Goal: Task Accomplishment & Management: Complete application form

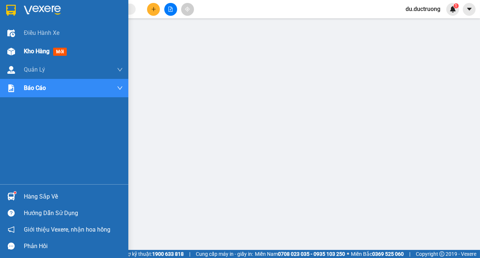
click at [63, 48] on span "mới" at bounding box center [60, 52] width 14 height 8
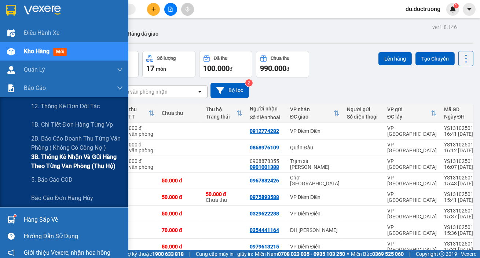
click at [32, 165] on span "3B. Thống kê nhận và gửi hàng theo từng văn phòng (thu hộ)" at bounding box center [77, 161] width 92 height 18
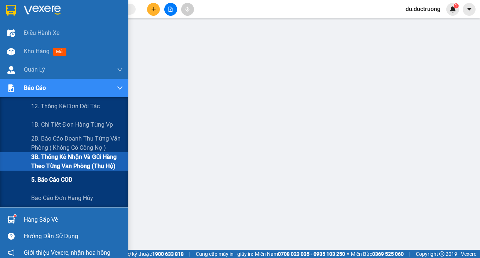
click at [37, 182] on span "5. Báo cáo COD" at bounding box center [51, 179] width 41 height 9
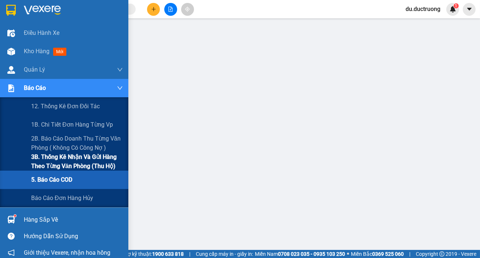
click at [46, 162] on span "3B. Thống kê nhận và gửi hàng theo từng văn phòng (thu hộ)" at bounding box center [77, 161] width 92 height 18
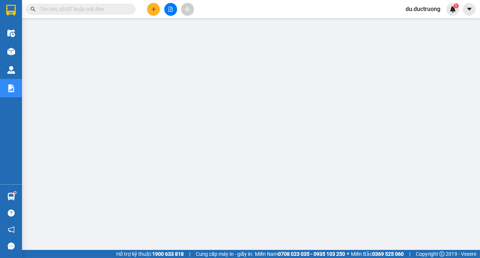
click at [150, 5] on button at bounding box center [153, 9] width 13 height 13
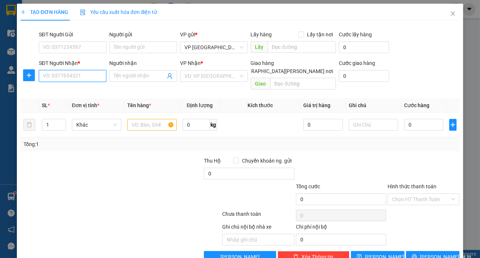
click at [56, 77] on input "SĐT Người Nhận *" at bounding box center [73, 76] width 68 height 12
type input "9"
click at [70, 91] on div "0973888911" at bounding box center [72, 91] width 58 height 8
type input "0973888911"
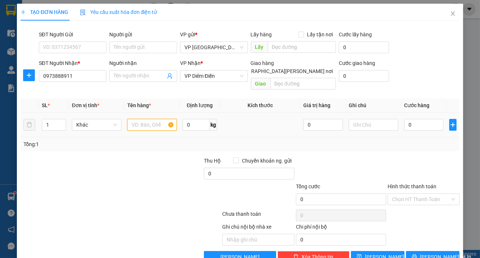
click at [150, 119] on input "text" at bounding box center [152, 125] width 50 height 12
type input "1 kiện đen"
click at [422, 119] on input "0" at bounding box center [424, 125] width 40 height 12
type input "002"
type input "2"
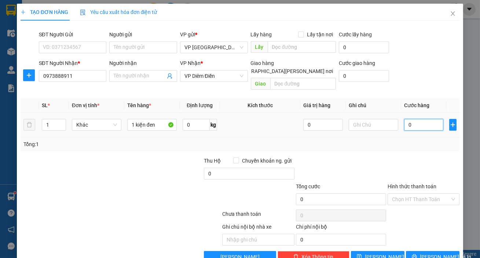
type input "2"
type input "00"
type input "0"
type input "001"
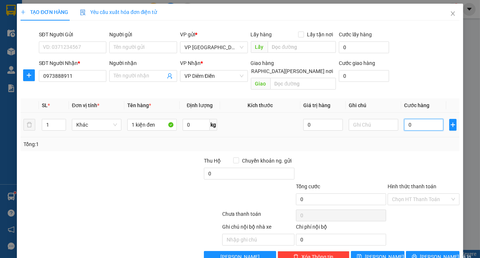
type input "1"
type input "00"
type input "0"
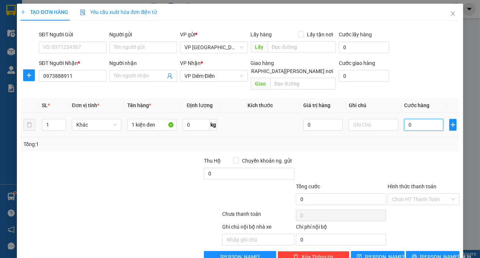
type input "005"
type input "5"
type input "0.050"
type input "50"
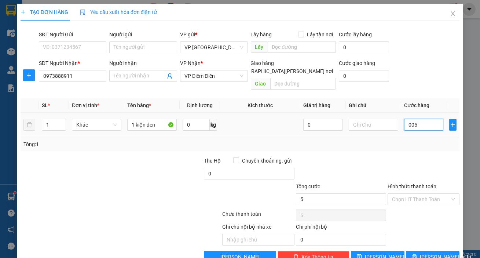
type input "50"
type input "50.000"
click at [432, 253] on span "[PERSON_NAME] và In" at bounding box center [445, 257] width 51 height 8
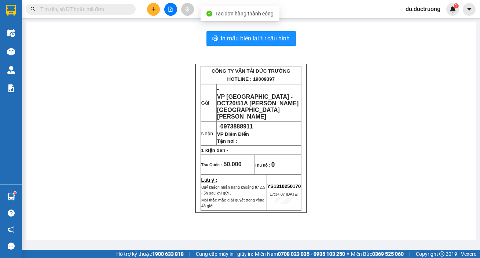
click at [282, 29] on div "In mẫu biên lai tự [PERSON_NAME] CÔNG [PERSON_NAME] ĐỨC [PERSON_NAME] HOTLINE :…" at bounding box center [251, 130] width 450 height 217
click at [280, 39] on span "In mẫu biên lai tự cấu hình" at bounding box center [255, 38] width 69 height 9
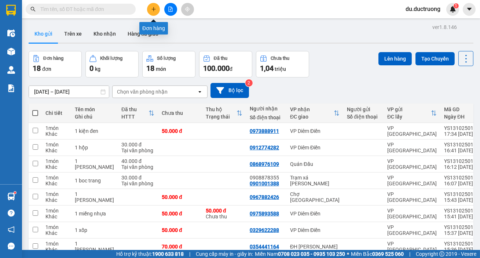
click at [153, 12] on button at bounding box center [153, 9] width 13 height 13
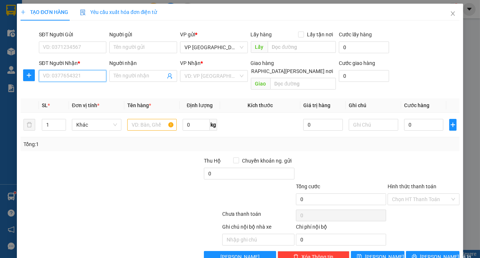
click at [89, 81] on input "SĐT Người Nhận *" at bounding box center [73, 76] width 68 height 12
click at [47, 88] on div "0326657962" at bounding box center [72, 91] width 58 height 8
type input "0326657962"
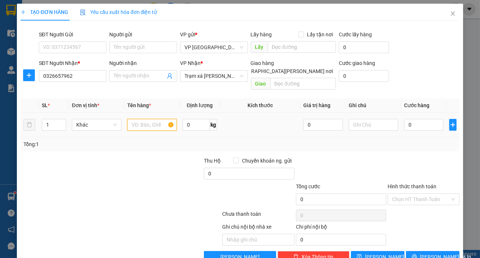
click at [136, 119] on input "text" at bounding box center [152, 125] width 50 height 12
type input "1 kiện nhỏ"
drag, startPoint x: 408, startPoint y: 118, endPoint x: 389, endPoint y: 106, distance: 22.1
click at [408, 119] on input "0" at bounding box center [424, 125] width 40 height 12
type input "004"
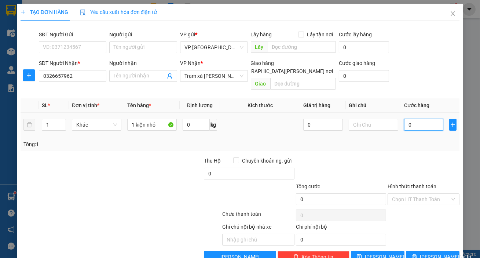
type input "4"
type input "0.040"
type input "40"
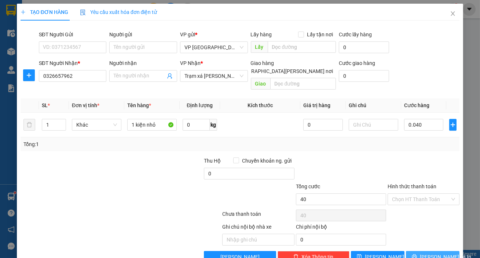
type input "40.000"
click at [417, 254] on icon "printer" at bounding box center [414, 256] width 5 height 5
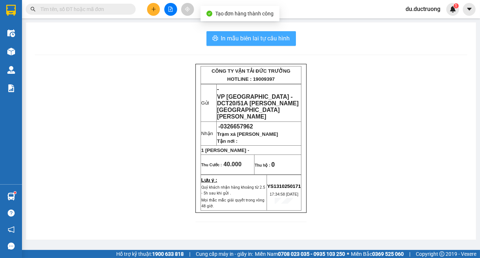
click at [264, 42] on span "In mẫu biên lai tự cấu hình" at bounding box center [255, 38] width 69 height 9
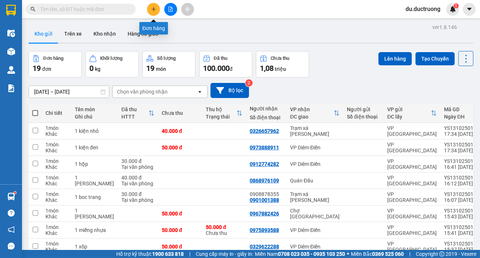
click at [154, 12] on button at bounding box center [153, 9] width 13 height 13
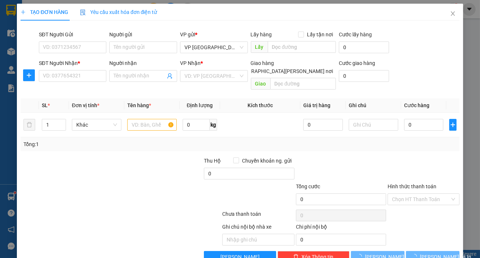
click at [79, 87] on div "Transit Pickup Surcharge Ids Transit Deliver Surcharge Ids Transit Deliver Surc…" at bounding box center [240, 144] width 439 height 236
click at [78, 81] on input "SĐT Người Nhận *" at bounding box center [73, 76] width 68 height 12
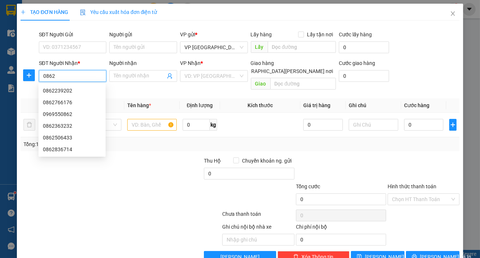
type input "08623"
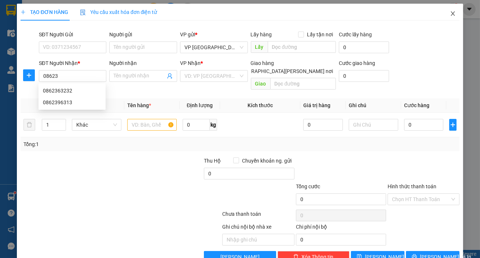
click at [451, 16] on span "Close" at bounding box center [453, 14] width 21 height 21
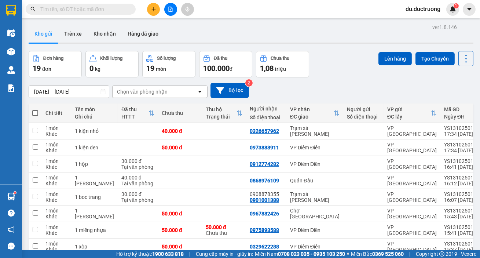
click at [106, 2] on div "Kết quả [PERSON_NAME] ( 36 ) Bộ lọc Mã ĐH Trạng thái Món hàng Thu hộ [PERSON_NA…" at bounding box center [240, 9] width 480 height 18
click at [103, 6] on span at bounding box center [81, 9] width 110 height 11
click at [154, 7] on icon "plus" at bounding box center [153, 9] width 5 height 5
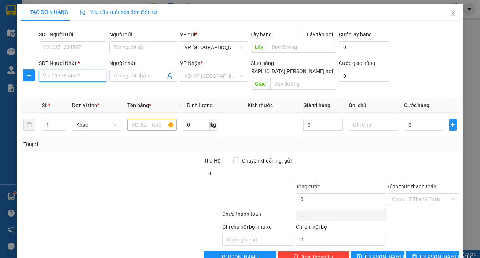
click at [88, 73] on input "SĐT Người Nhận *" at bounding box center [73, 76] width 68 height 12
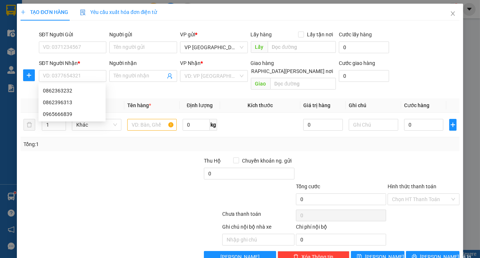
click at [70, 37] on div "SĐT Người Gửi" at bounding box center [73, 34] width 68 height 8
click at [70, 41] on input "SĐT Người Gửi" at bounding box center [73, 47] width 68 height 12
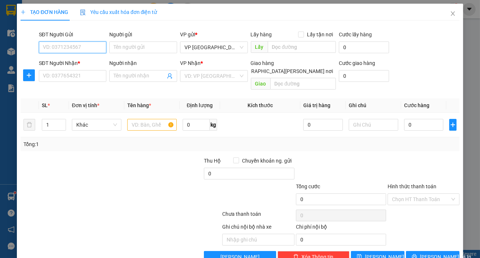
click at [77, 46] on input "SĐT Người Gửi" at bounding box center [73, 47] width 68 height 12
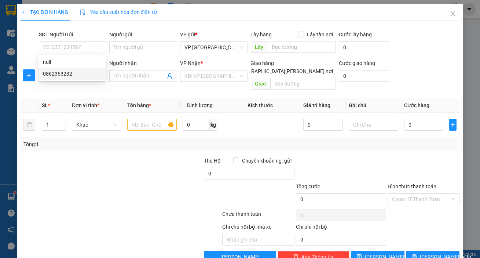
click at [101, 88] on div "Transit Pickup Surcharge Ids Transit Deliver Surcharge Ids Transit Deliver Surc…" at bounding box center [240, 144] width 439 height 236
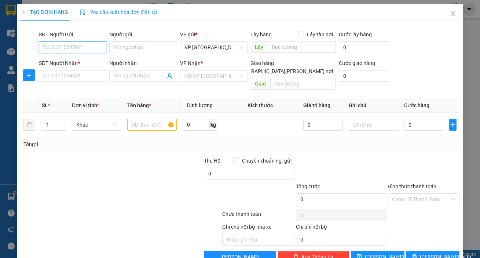
click at [88, 51] on input "SĐT Người Gửi" at bounding box center [73, 47] width 68 height 12
click at [87, 69] on div "null 0862363232" at bounding box center [72, 67] width 67 height 23
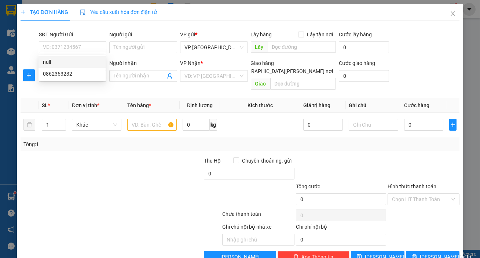
click at [239, 29] on div "Transit Pickup Surcharge Ids Transit Deliver Surcharge Ids Transit Deliver Surc…" at bounding box center [240, 144] width 439 height 236
click at [450, 14] on icon "close" at bounding box center [453, 14] width 6 height 6
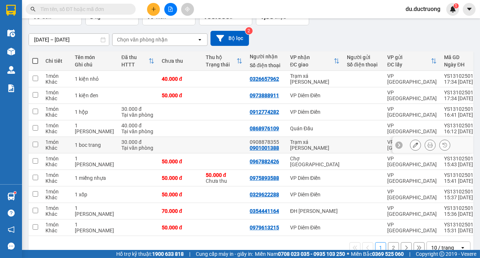
scroll to position [70, 0]
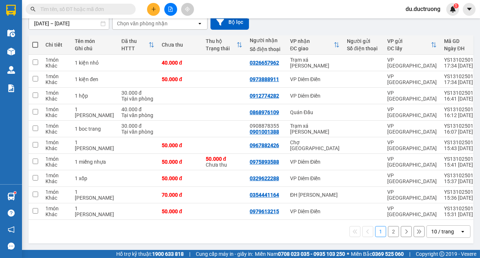
click at [65, 12] on input "text" at bounding box center [83, 9] width 87 height 8
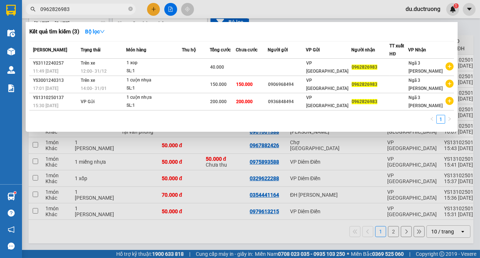
type input "0962826983"
click at [474, 35] on div at bounding box center [240, 129] width 480 height 258
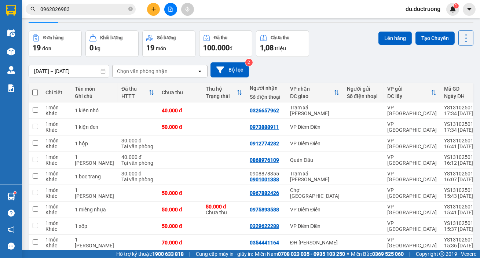
scroll to position [0, 0]
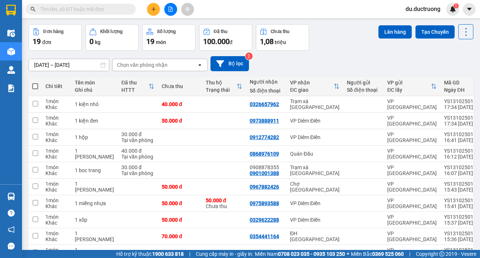
scroll to position [70, 0]
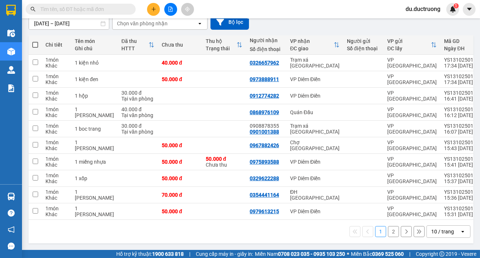
click at [389, 231] on button "2" at bounding box center [393, 231] width 11 height 11
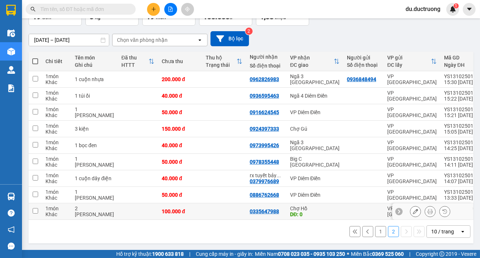
scroll to position [54, 0]
drag, startPoint x: 297, startPoint y: 107, endPoint x: 316, endPoint y: 102, distance: 19.4
click at [306, 104] on td "VP Diêm Điền" at bounding box center [315, 112] width 57 height 17
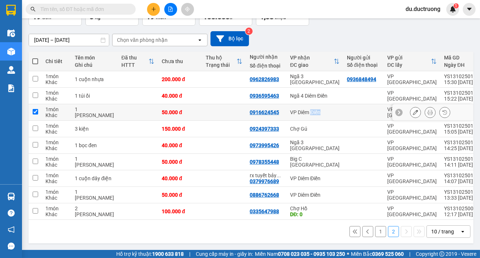
click at [307, 104] on td "VP Diêm Điền" at bounding box center [315, 112] width 57 height 17
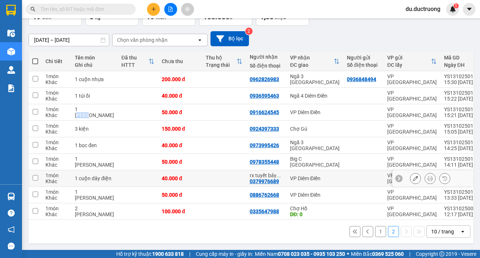
drag, startPoint x: 82, startPoint y: 117, endPoint x: 87, endPoint y: 112, distance: 7.5
click at [88, 113] on td "1 [PERSON_NAME]" at bounding box center [94, 112] width 47 height 17
checkbox input "true"
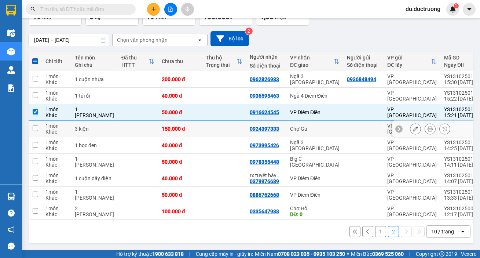
drag, startPoint x: 209, startPoint y: 110, endPoint x: 131, endPoint y: 124, distance: 79.4
click at [131, 122] on td at bounding box center [138, 129] width 40 height 17
checkbox input "true"
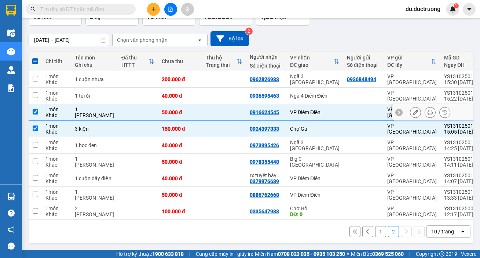
click at [130, 112] on td at bounding box center [138, 112] width 40 height 17
checkbox input "false"
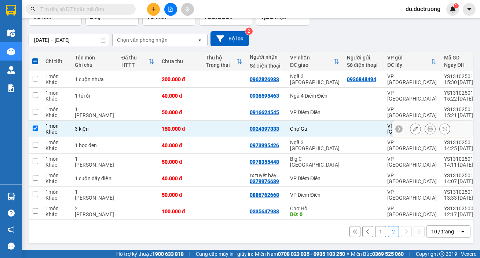
click at [131, 125] on td at bounding box center [138, 129] width 40 height 17
checkbox input "false"
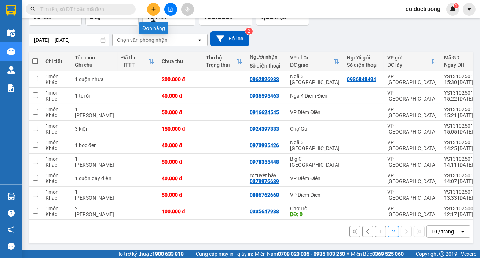
click at [153, 9] on icon "plus" at bounding box center [154, 9] width 4 height 0
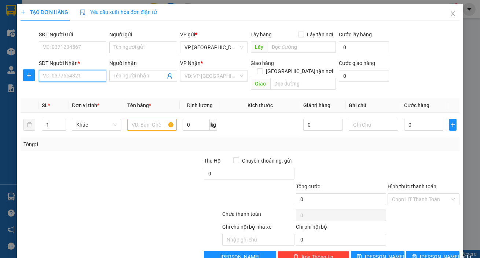
click at [67, 74] on input "SĐT Người Nhận *" at bounding box center [73, 76] width 68 height 12
drag, startPoint x: 54, startPoint y: 85, endPoint x: 65, endPoint y: 87, distance: 11.2
click at [55, 85] on div "0354498808" at bounding box center [72, 91] width 67 height 12
type input "0354498808"
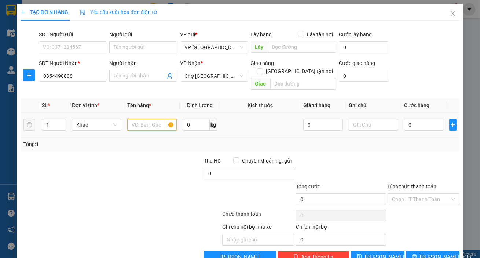
click at [151, 119] on input "text" at bounding box center [152, 125] width 50 height 12
type input "1 răng"
click at [416, 119] on input "0" at bounding box center [424, 125] width 40 height 12
type input "003"
type input "3"
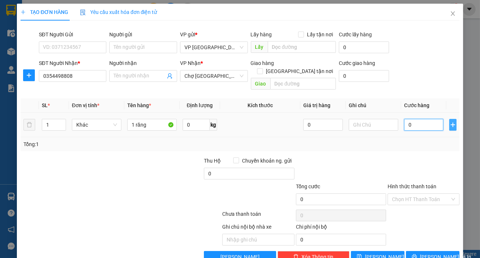
type input "3"
type input "0.030"
type input "30"
type input "30.000"
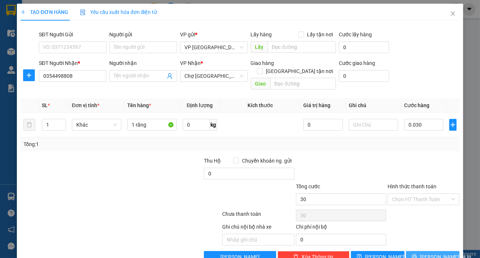
type input "30.000"
click at [416, 254] on icon "printer" at bounding box center [414, 256] width 5 height 5
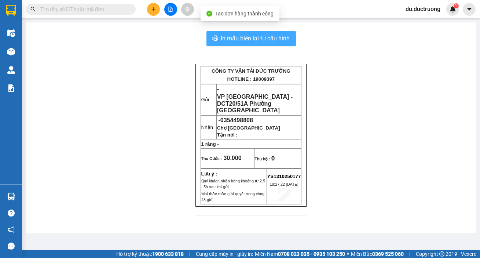
click at [272, 39] on span "In mẫu biên lai tự cấu hình" at bounding box center [255, 38] width 69 height 9
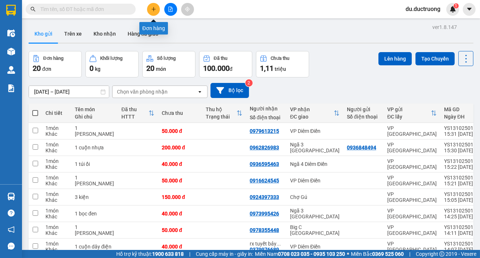
click at [151, 8] on icon "plus" at bounding box center [153, 9] width 5 height 5
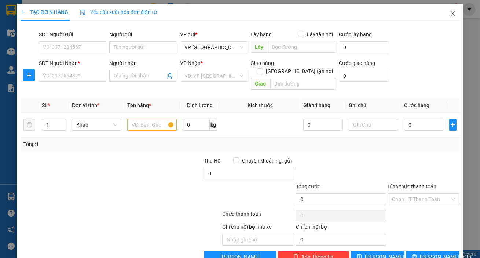
drag, startPoint x: 448, startPoint y: 14, endPoint x: 285, endPoint y: 14, distance: 162.9
click at [451, 14] on icon "close" at bounding box center [453, 13] width 4 height 4
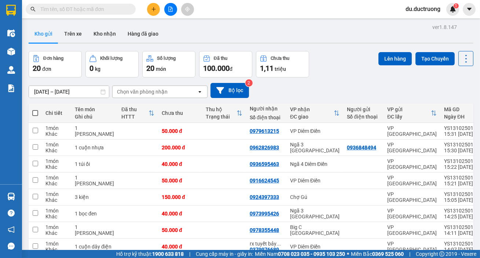
click at [112, 8] on input "text" at bounding box center [83, 9] width 87 height 8
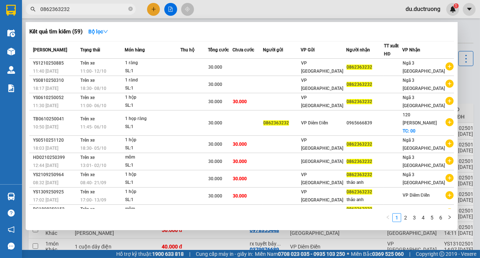
type input "0862363232"
click at [153, 8] on div at bounding box center [240, 129] width 480 height 258
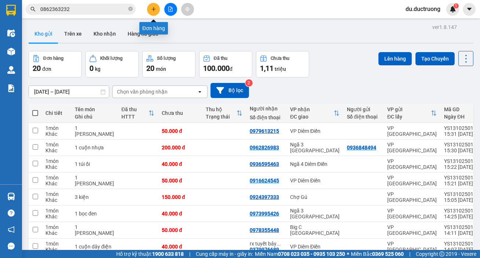
click at [150, 10] on button at bounding box center [153, 9] width 13 height 13
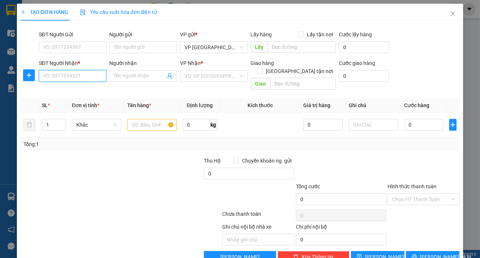
click at [87, 78] on input "SĐT Người Nhận *" at bounding box center [73, 76] width 68 height 12
click at [81, 94] on div "0862363232" at bounding box center [72, 91] width 67 height 12
type input "0862363232"
click at [125, 113] on td at bounding box center [151, 125] width 55 height 25
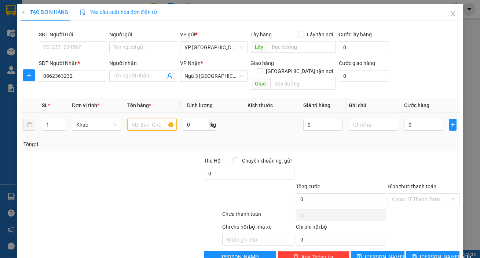
click at [141, 119] on input "text" at bounding box center [152, 125] width 50 height 12
type input "1 rămg"
click at [423, 120] on input "0" at bounding box center [424, 125] width 40 height 12
type input "003"
type input "3"
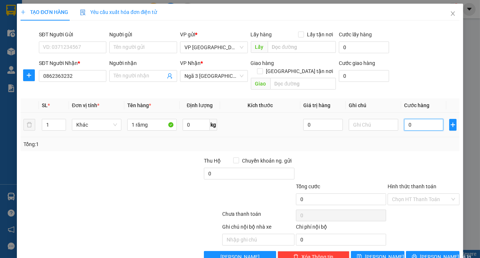
type input "3"
type input "0.030"
type input "30"
type input "30.000"
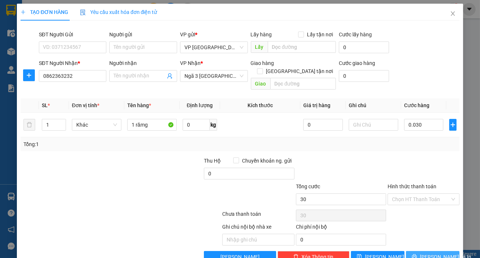
type input "30.000"
click at [422, 251] on button "[PERSON_NAME] và In" at bounding box center [433, 257] width 54 height 12
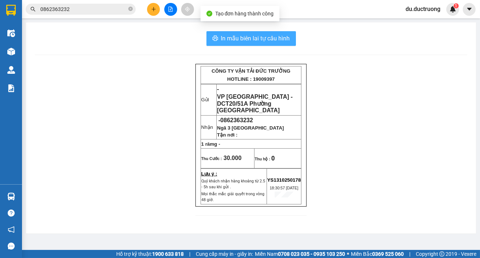
click at [266, 40] on span "In mẫu biên lai tự cấu hình" at bounding box center [255, 38] width 69 height 9
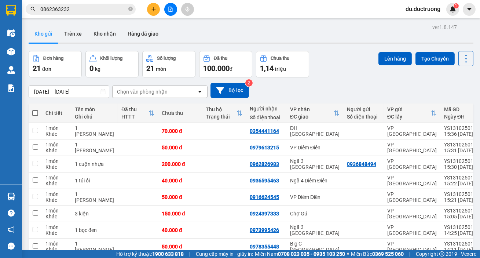
click at [153, 12] on button at bounding box center [153, 9] width 13 height 13
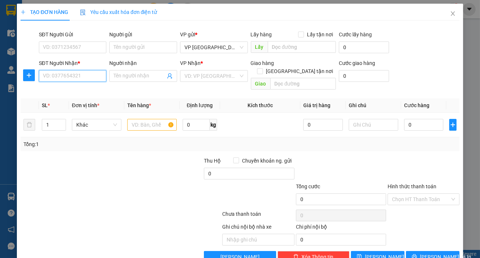
click at [87, 80] on input "SĐT Người Nhận *" at bounding box center [73, 76] width 68 height 12
type input "0915471866"
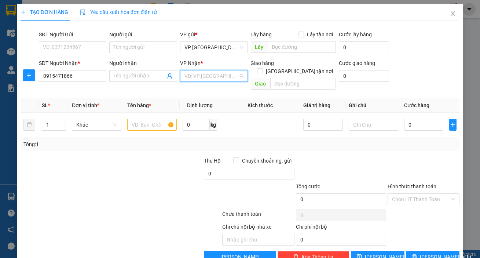
click at [205, 76] on input "search" at bounding box center [212, 75] width 54 height 11
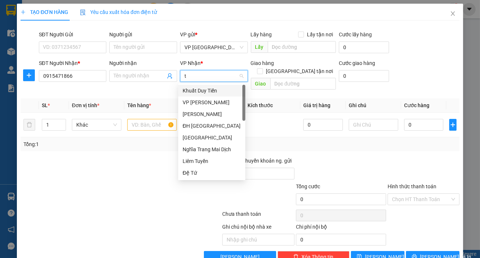
type input "th"
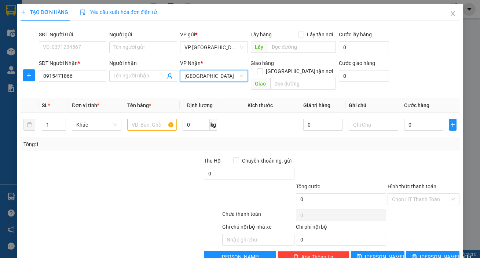
drag, startPoint x: 201, startPoint y: 78, endPoint x: 208, endPoint y: 76, distance: 6.8
click at [205, 77] on span "Thụy Bình" at bounding box center [214, 75] width 59 height 11
click at [208, 76] on span "Thụy Bình" at bounding box center [214, 75] width 59 height 11
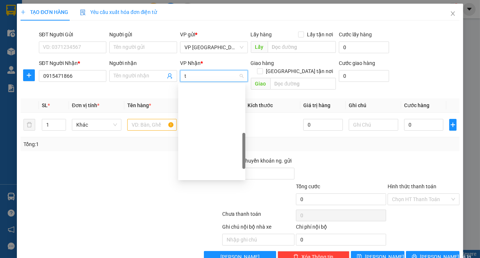
type input "tb"
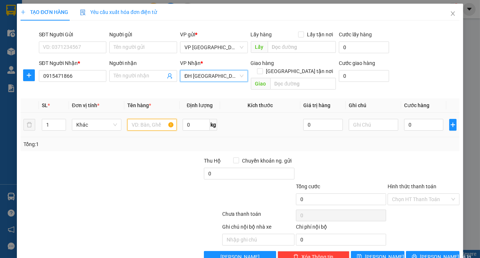
click at [147, 119] on input "text" at bounding box center [152, 125] width 50 height 12
type input "1 hồ sơ"
click at [410, 119] on input "0" at bounding box center [424, 125] width 40 height 12
type input "0"
click at [426, 194] on input "Hình thức thanh toán" at bounding box center [421, 199] width 58 height 11
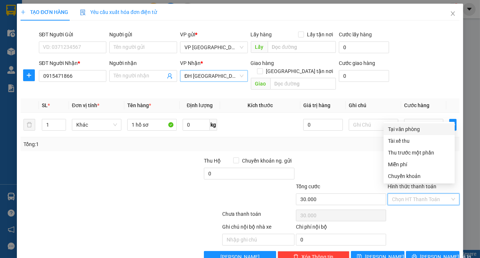
click at [405, 130] on div "Tại văn phòng" at bounding box center [419, 129] width 62 height 8
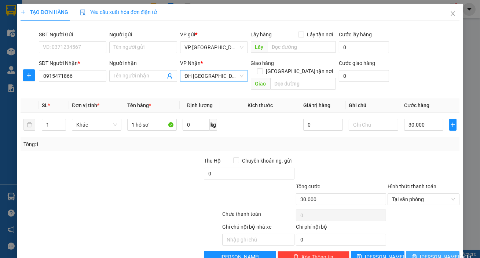
click at [433, 253] on span "[PERSON_NAME] và In" at bounding box center [445, 257] width 51 height 8
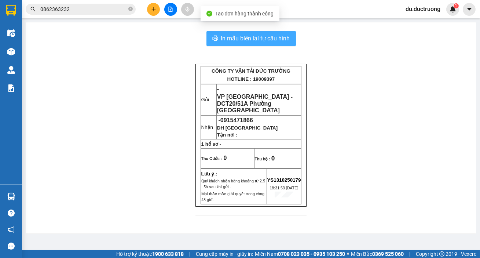
click at [267, 42] on span "In mẫu biên lai tự cấu hình" at bounding box center [255, 38] width 69 height 9
